Goal: Ask a question

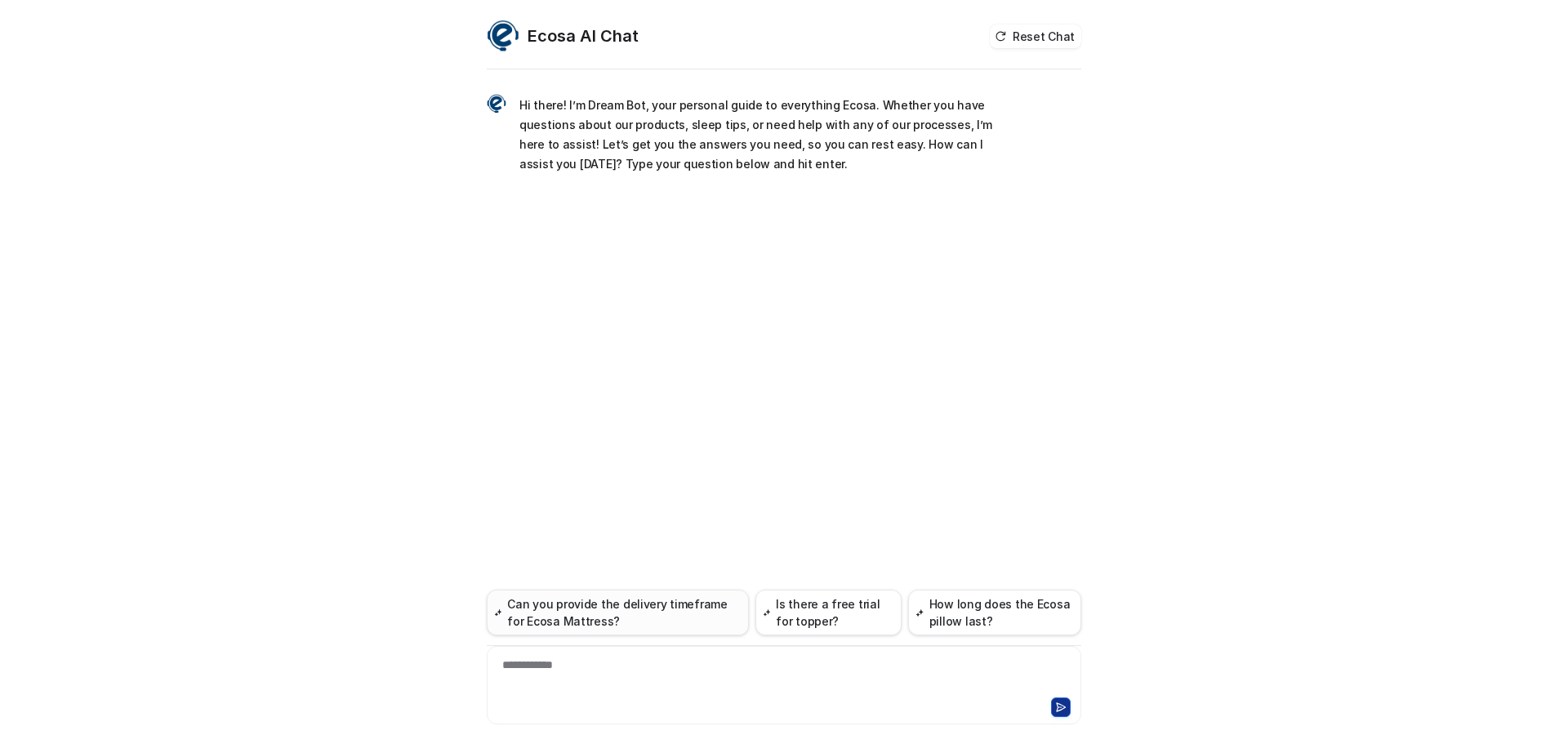
click at [679, 607] on button "Can you provide the delivery timeframe for Ecosa Mattress?" at bounding box center [618, 612] width 262 height 46
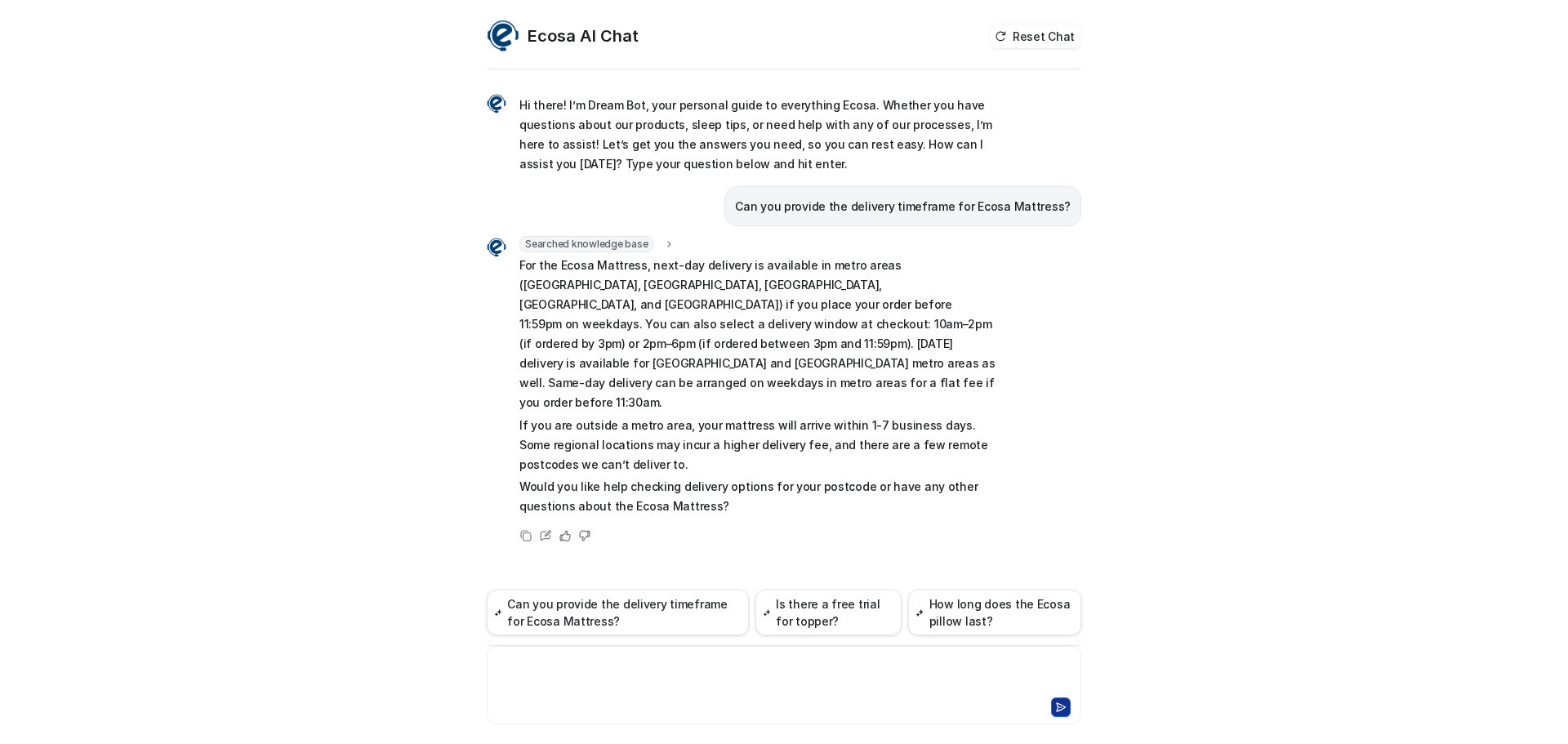
click at [794, 678] on div at bounding box center [783, 675] width 586 height 38
click at [590, 531] on icon at bounding box center [584, 535] width 10 height 10
click at [586, 530] on icon at bounding box center [584, 535] width 12 height 12
click at [586, 531] on icon at bounding box center [584, 535] width 10 height 10
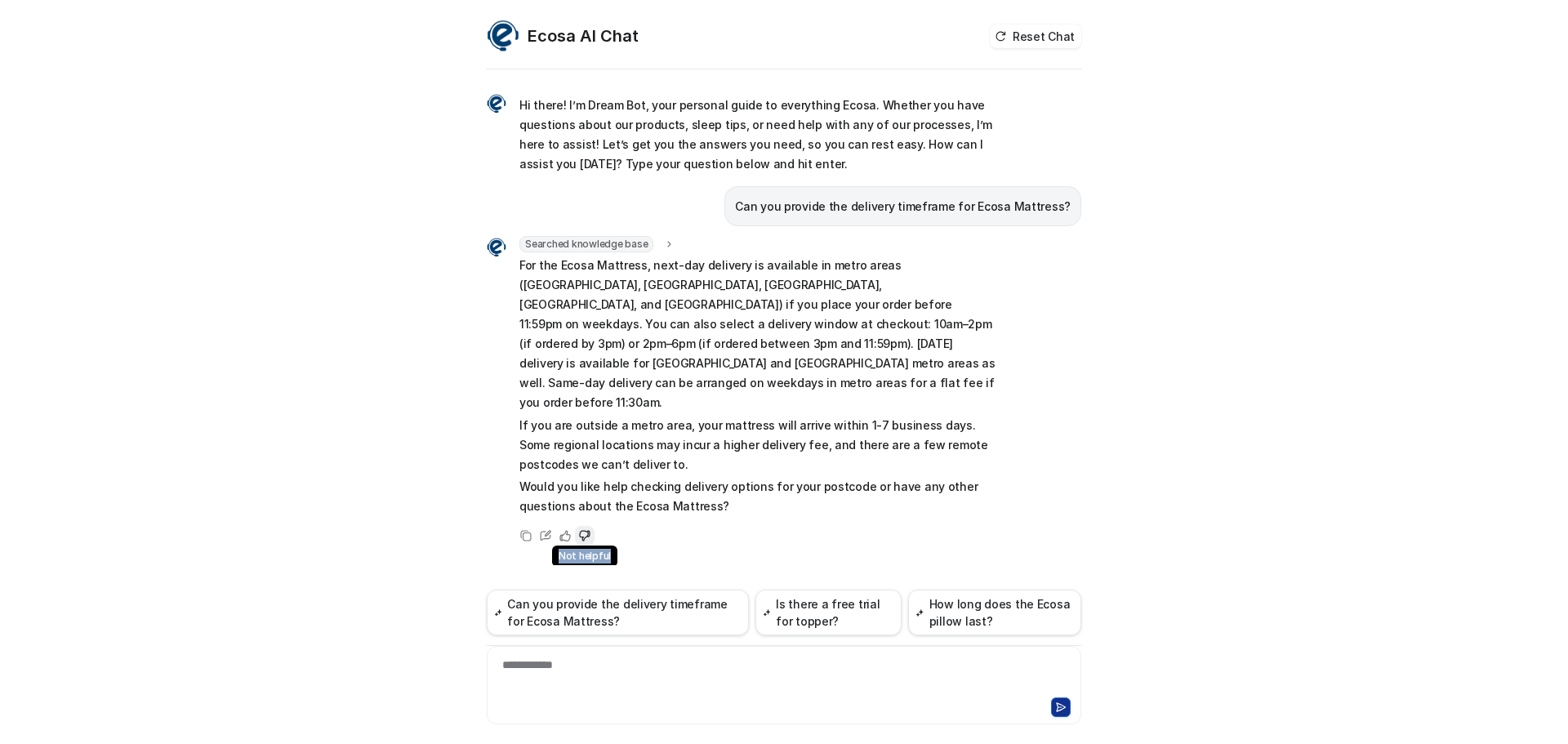
click at [586, 531] on icon at bounding box center [584, 535] width 10 height 10
